Goal: Check status

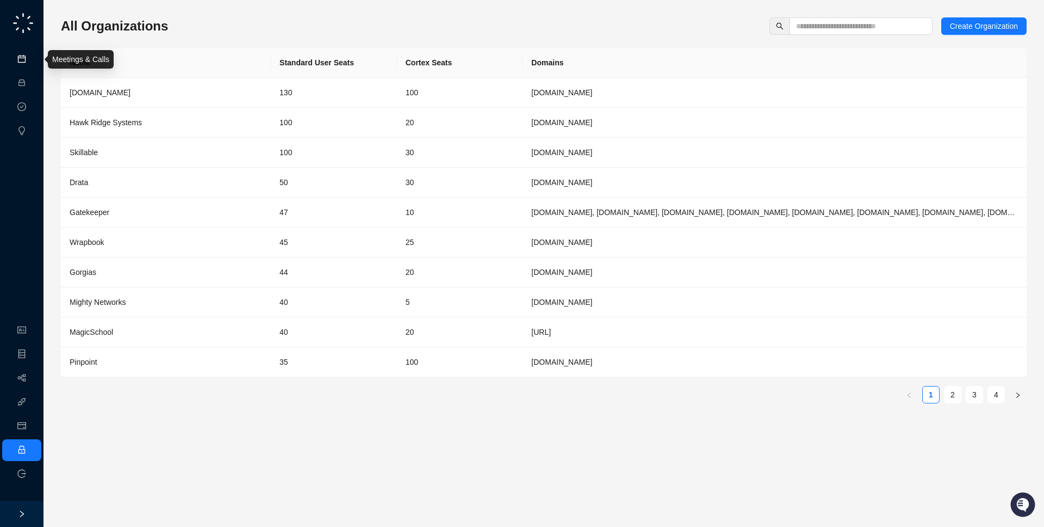
click at [35, 64] on link "Meetings & Calls" at bounding box center [60, 59] width 57 height 9
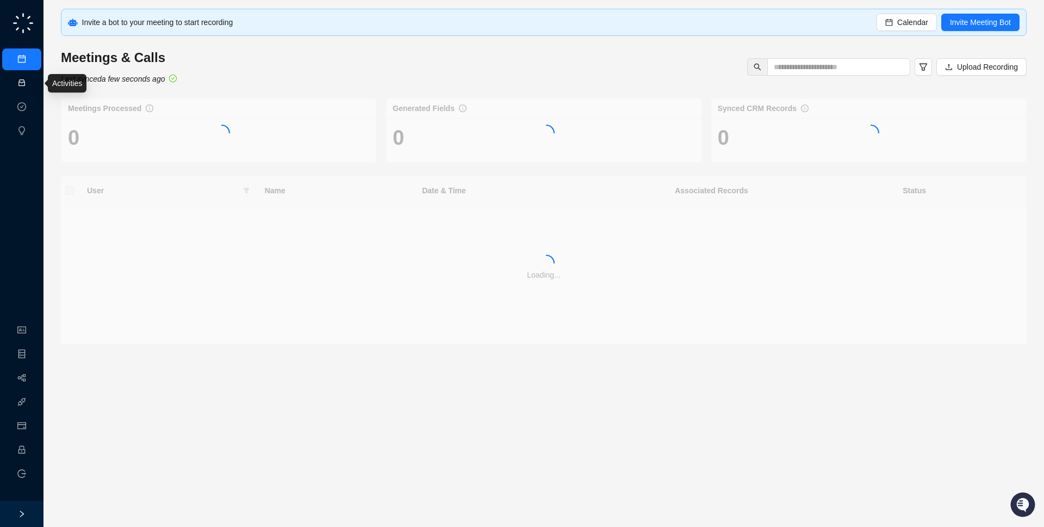
click at [32, 79] on link "Activities" at bounding box center [47, 83] width 30 height 9
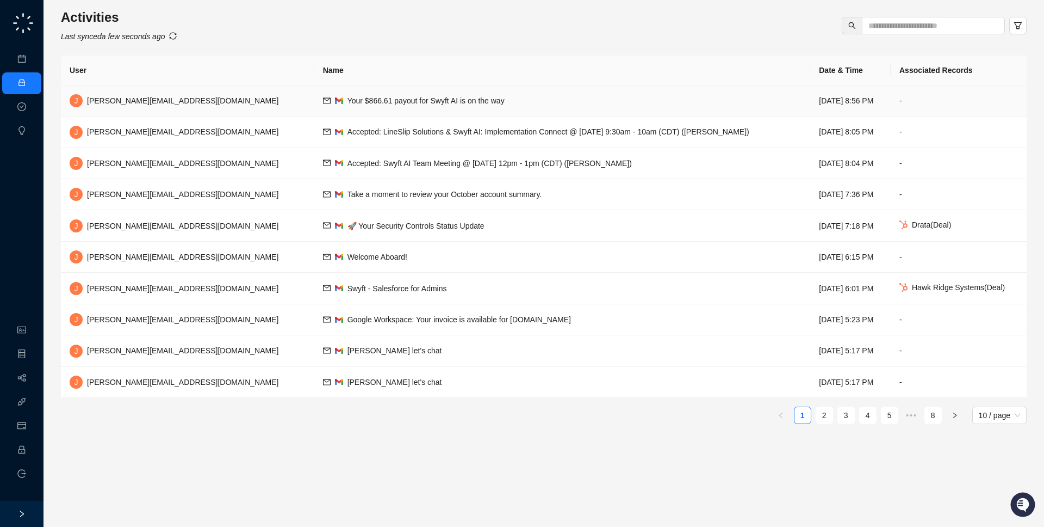
click at [314, 114] on td "Your $866.61 payout for Swyft AI is on the way" at bounding box center [562, 100] width 497 height 31
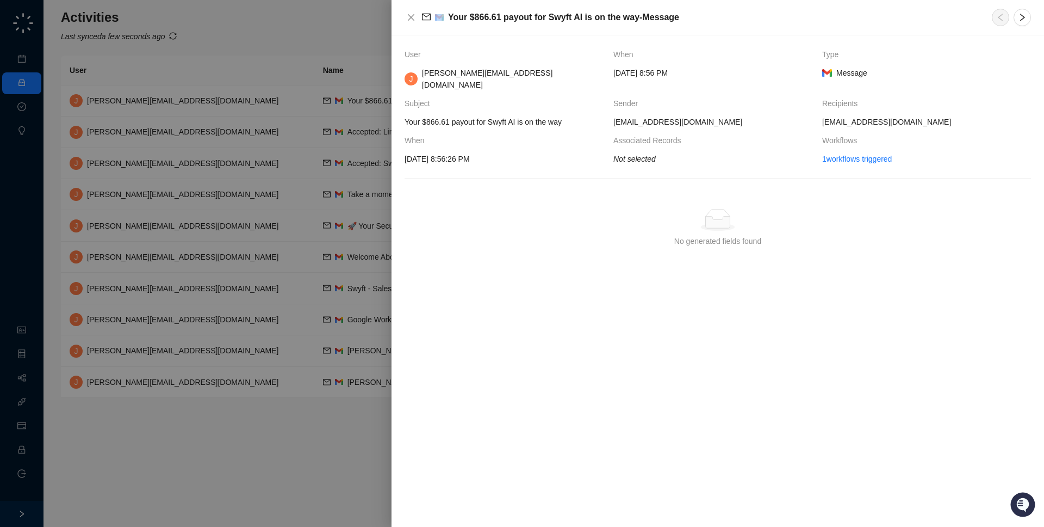
click at [289, 114] on div at bounding box center [522, 263] width 1044 height 527
